Goal: Use online tool/utility

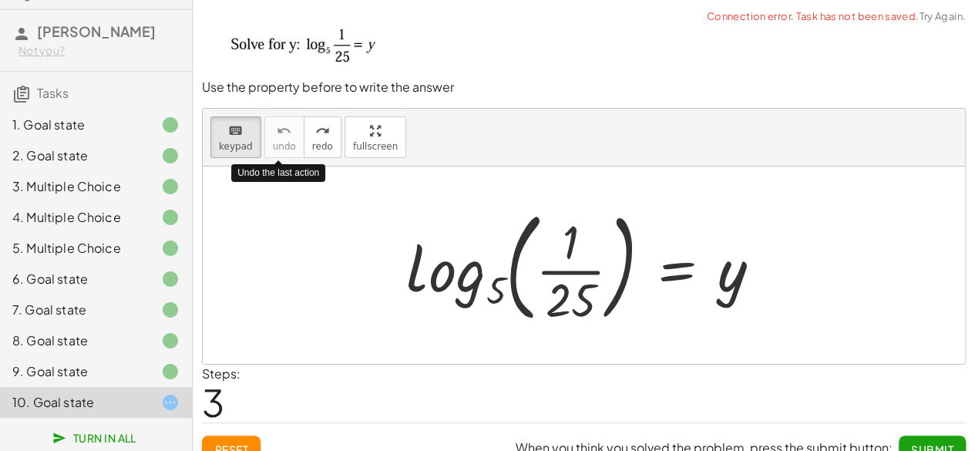
scroll to position [18, 0]
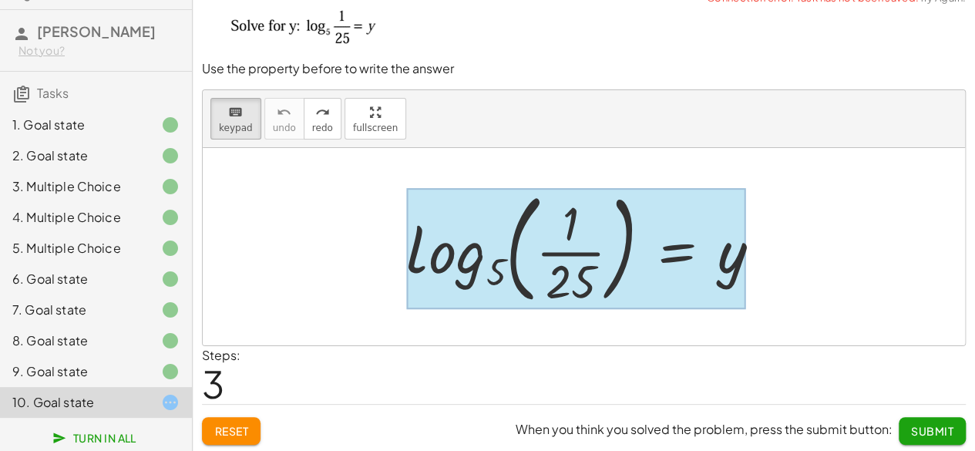
click at [698, 257] on div at bounding box center [576, 248] width 340 height 120
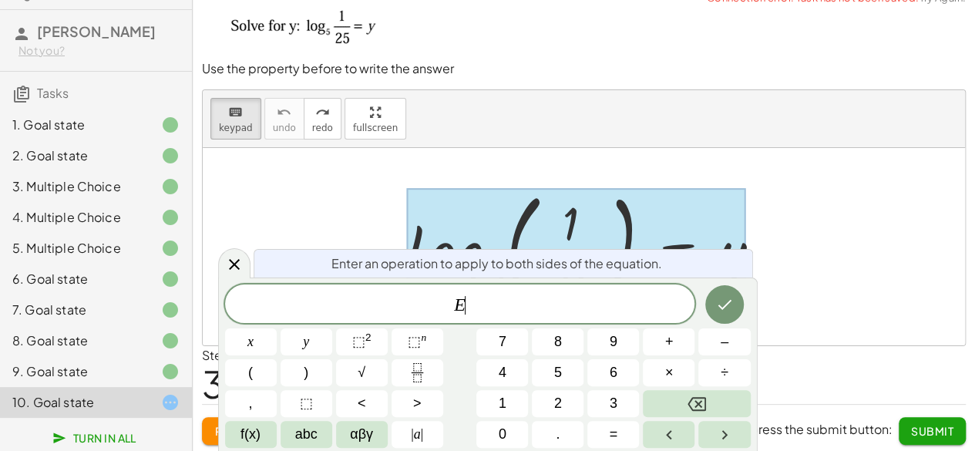
click at [581, 317] on div "E ​" at bounding box center [460, 303] width 470 height 39
click at [718, 311] on icon "Done" at bounding box center [724, 304] width 18 height 18
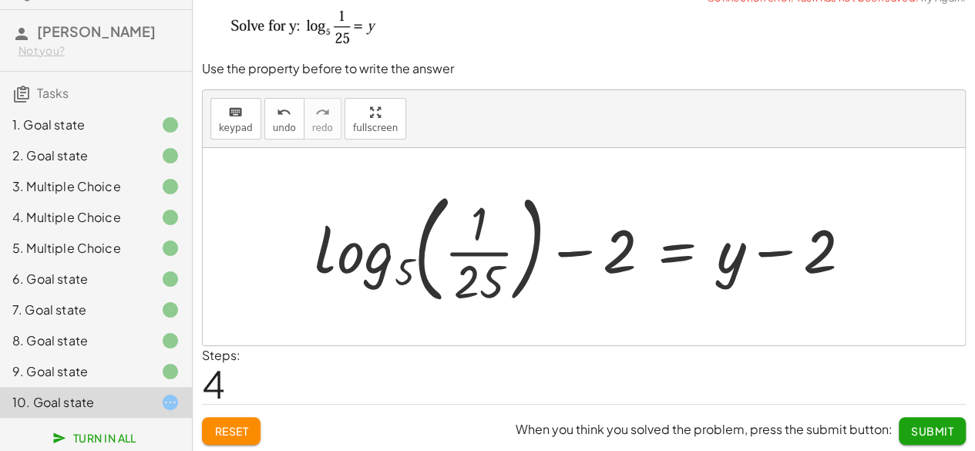
click at [597, 267] on div at bounding box center [589, 247] width 565 height 128
click at [489, 247] on div at bounding box center [589, 247] width 565 height 128
click at [231, 118] on icon "keyboard" at bounding box center [235, 112] width 15 height 18
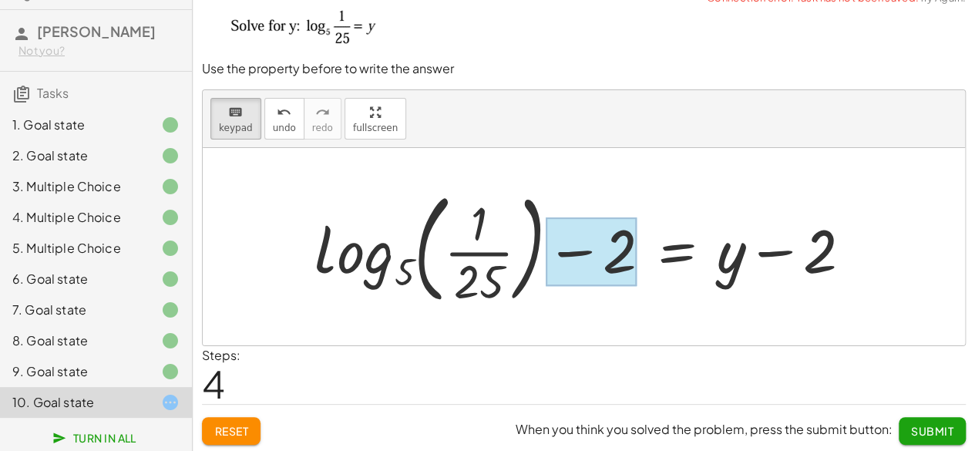
click at [611, 261] on div at bounding box center [592, 251] width 92 height 69
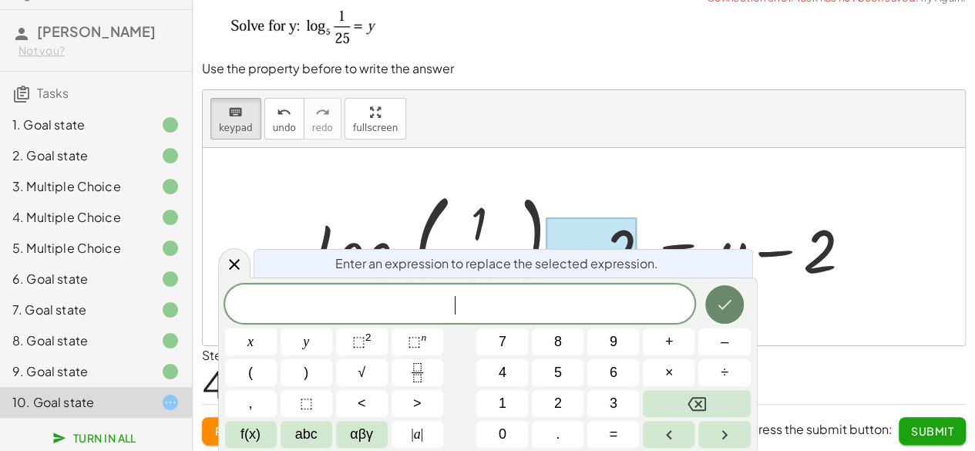
click at [718, 295] on icon "Done" at bounding box center [724, 304] width 18 height 18
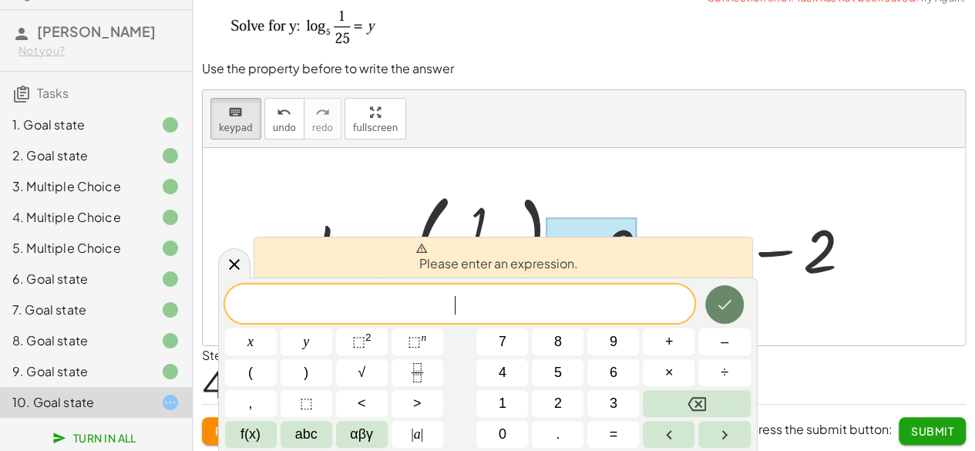
click at [717, 308] on icon "Done" at bounding box center [724, 304] width 18 height 18
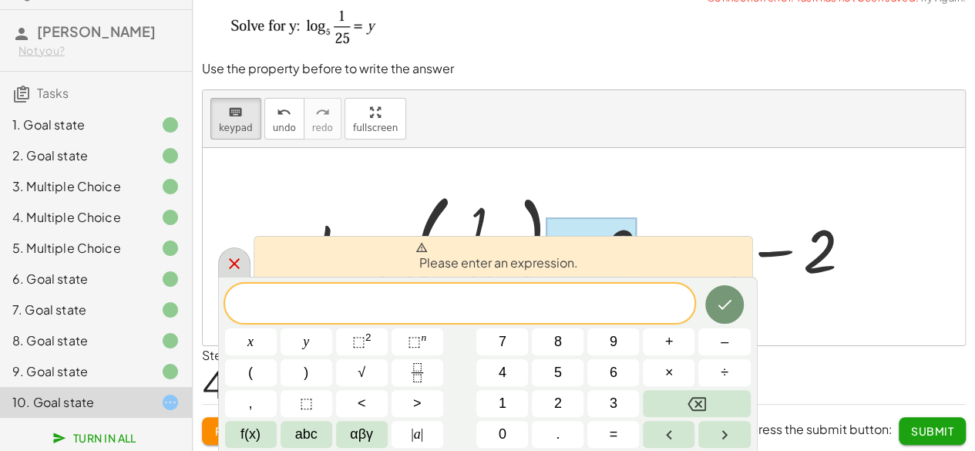
click at [225, 270] on icon at bounding box center [234, 263] width 18 height 18
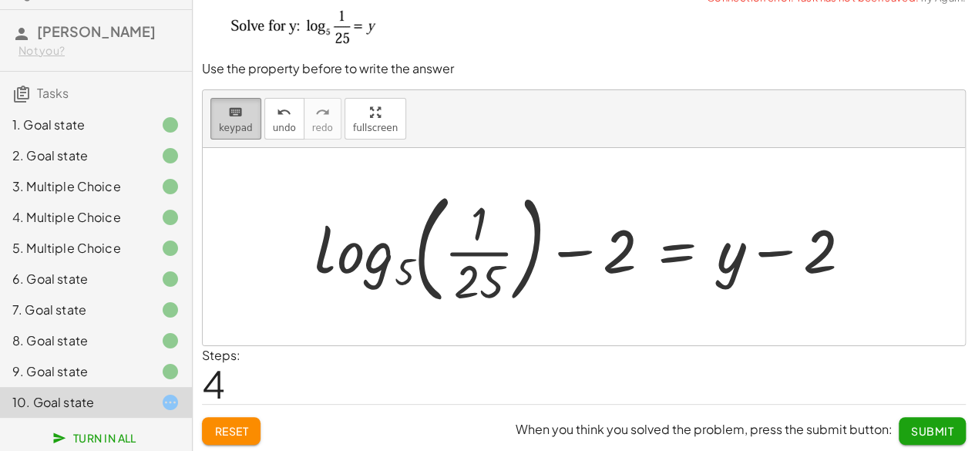
click at [239, 126] on span "keypad" at bounding box center [236, 128] width 34 height 11
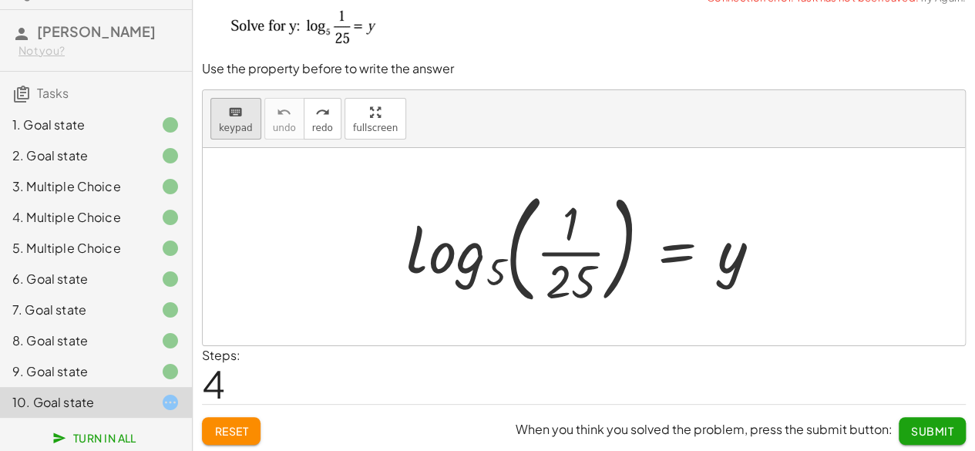
click at [236, 115] on icon "keyboard" at bounding box center [235, 112] width 15 height 18
click at [503, 60] on p "Use the property before to write the answer" at bounding box center [584, 69] width 764 height 18
